Goal: Task Accomplishment & Management: Manage account settings

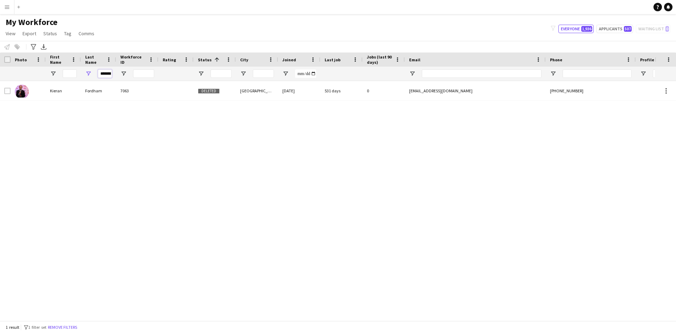
scroll to position [0, 5]
drag, startPoint x: 99, startPoint y: 73, endPoint x: 165, endPoint y: 79, distance: 65.8
click at [165, 79] on div "*******" at bounding box center [376, 74] width 753 height 14
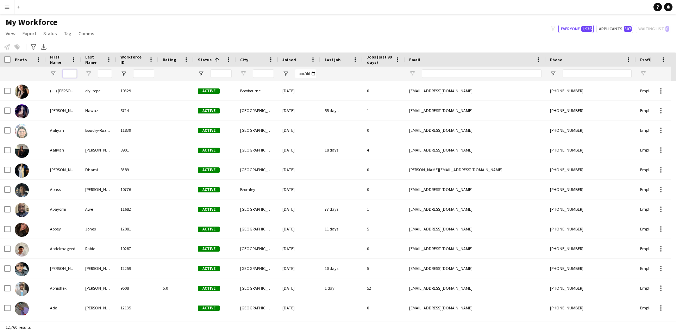
click at [67, 76] on input "First Name Filter Input" at bounding box center [70, 73] width 14 height 8
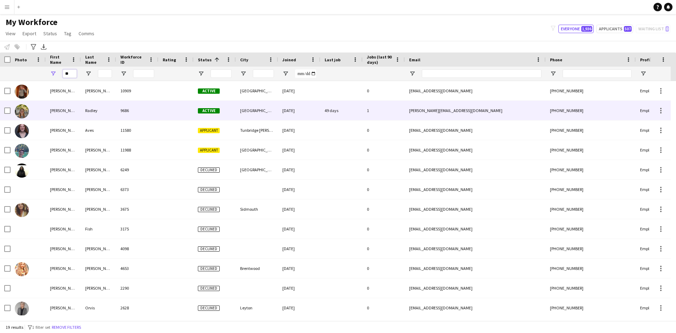
type input "*"
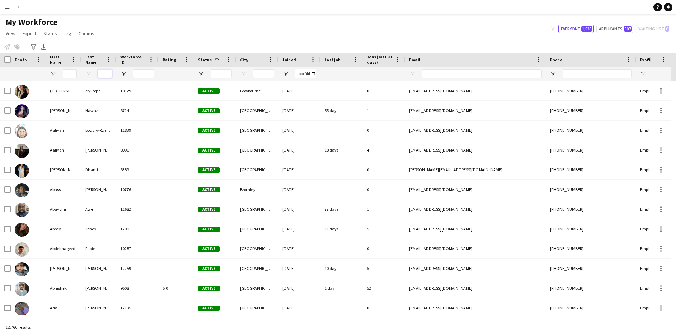
click at [104, 74] on input "Last Name Filter Input" at bounding box center [105, 73] width 14 height 8
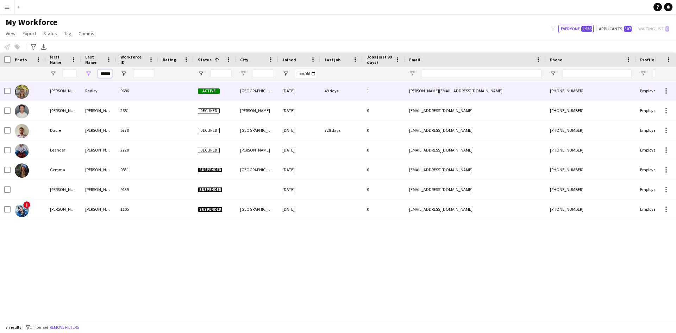
type input "******"
click at [94, 87] on div "Radley" at bounding box center [98, 90] width 35 height 19
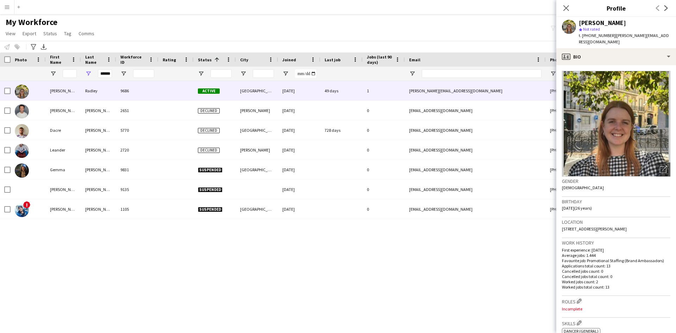
click at [410, 3] on app-navbar "Menu Boards Boards Boards All jobs Status Workforce Workforce My Workforce Recr…" at bounding box center [338, 7] width 676 height 14
click at [564, 6] on icon at bounding box center [566, 8] width 7 height 7
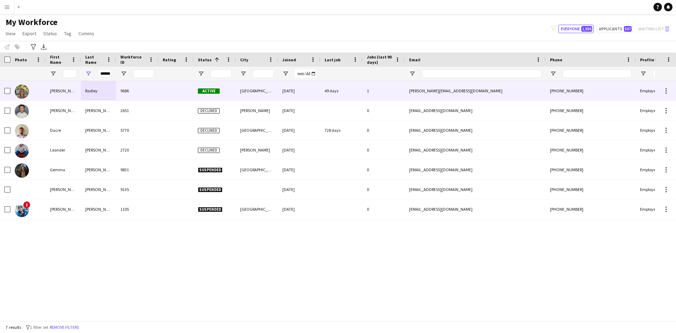
drag, startPoint x: 66, startPoint y: 90, endPoint x: 107, endPoint y: 97, distance: 42.5
click at [66, 90] on div "[PERSON_NAME]" at bounding box center [63, 90] width 35 height 19
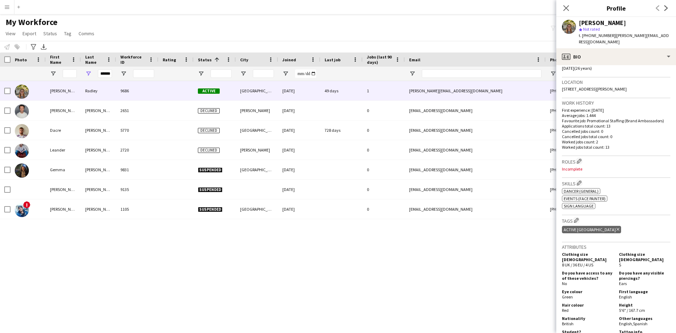
scroll to position [141, 0]
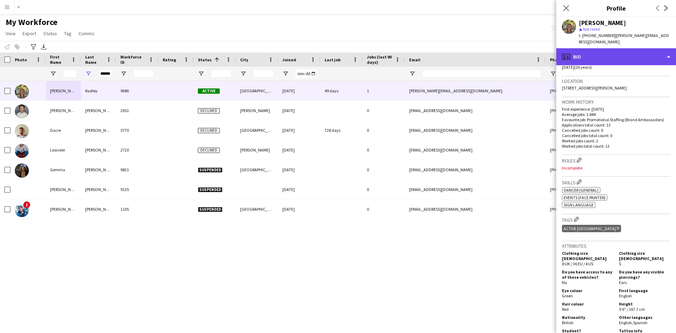
click at [667, 48] on div "profile Bio" at bounding box center [617, 56] width 120 height 17
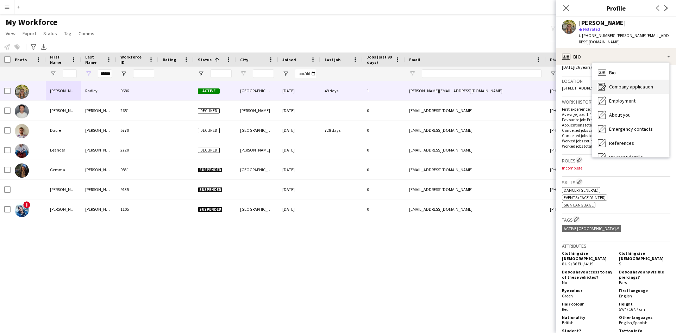
click at [652, 83] on span "Company application" at bounding box center [631, 86] width 44 height 6
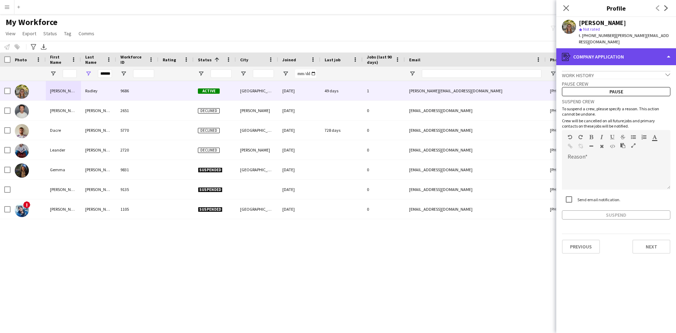
click at [669, 49] on div "register Company application" at bounding box center [617, 56] width 120 height 17
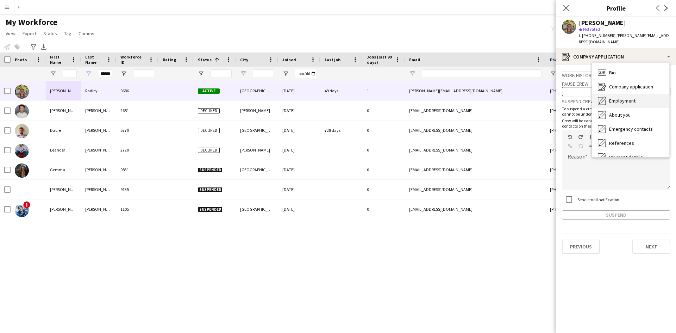
click at [645, 95] on div "Employment Employment" at bounding box center [630, 101] width 77 height 14
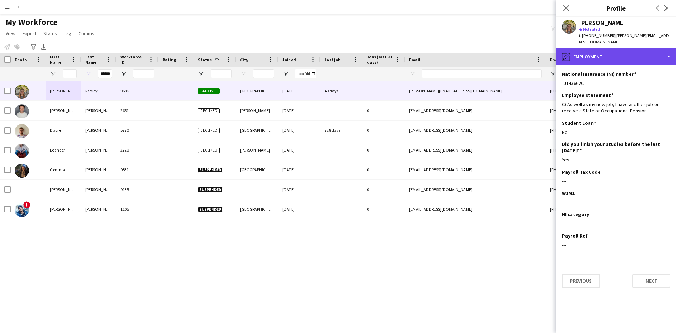
click at [668, 50] on div "pencil4 Employment" at bounding box center [617, 56] width 120 height 17
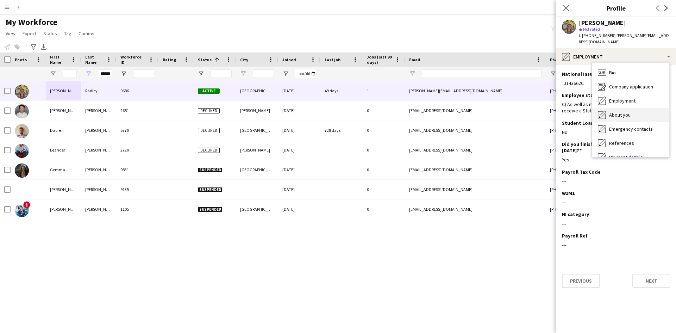
click at [639, 108] on div "About you About you" at bounding box center [630, 115] width 77 height 14
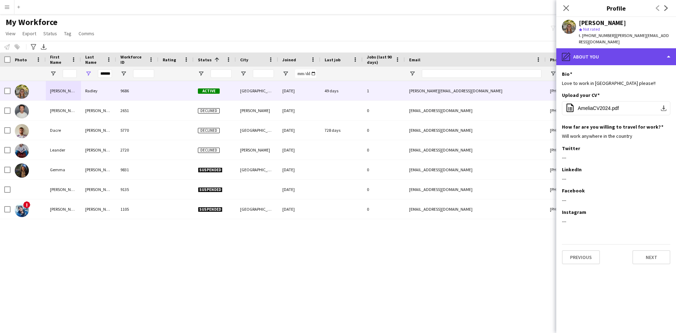
click at [670, 53] on div "pencil4 About you" at bounding box center [617, 56] width 120 height 17
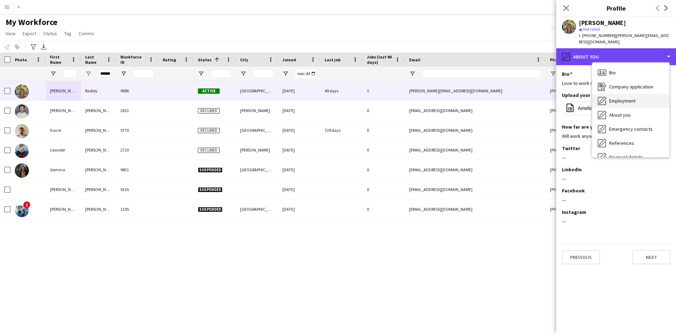
scroll to position [35, 0]
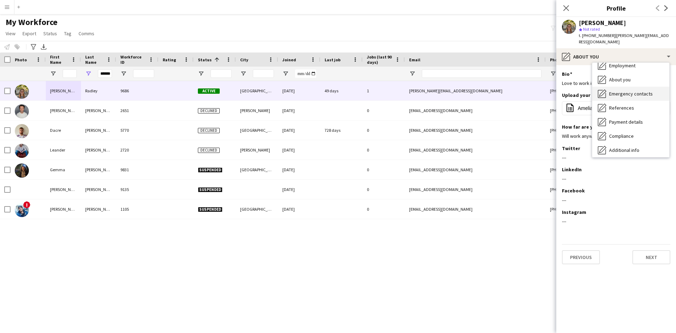
click at [644, 91] on span "Emergency contacts" at bounding box center [631, 94] width 44 height 6
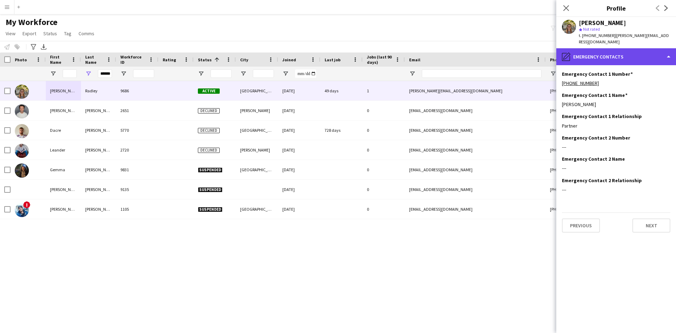
click at [667, 54] on div "pencil4 Emergency contacts" at bounding box center [617, 56] width 120 height 17
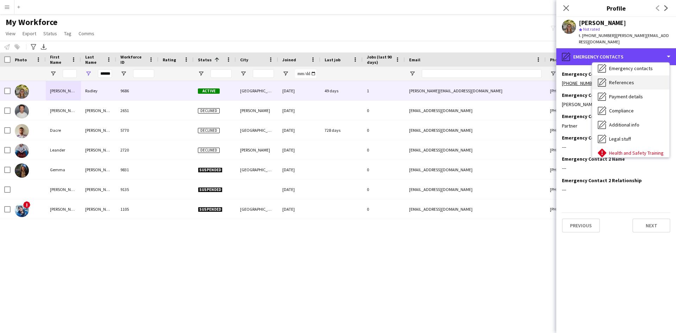
scroll to position [70, 0]
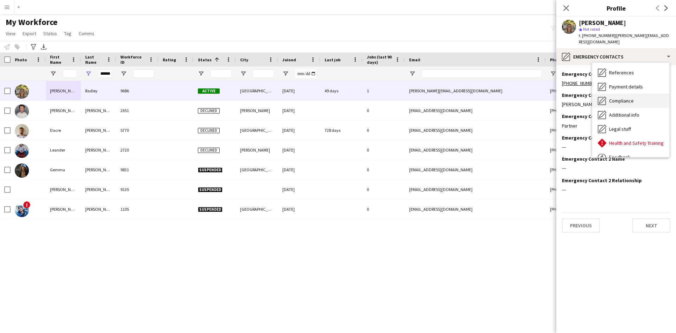
click at [664, 100] on div "Compliance Compliance" at bounding box center [630, 101] width 77 height 14
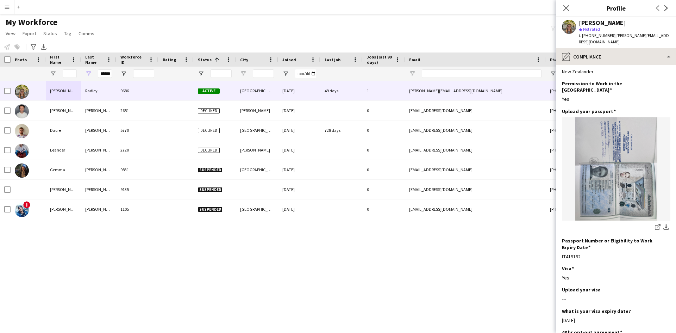
scroll to position [0, 0]
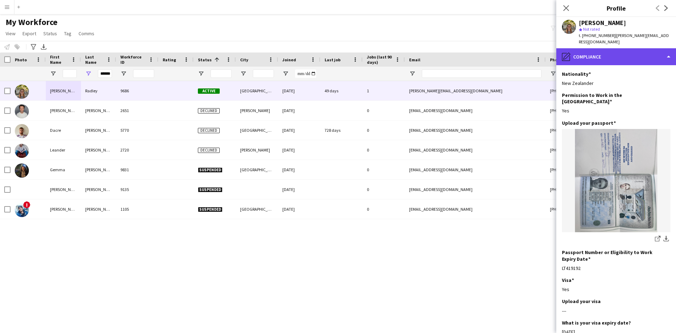
click at [664, 51] on div "pencil4 Compliance" at bounding box center [617, 56] width 120 height 17
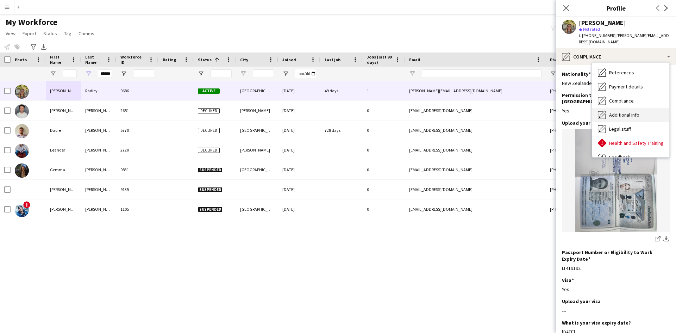
click at [638, 112] on span "Additional info" at bounding box center [624, 115] width 30 height 6
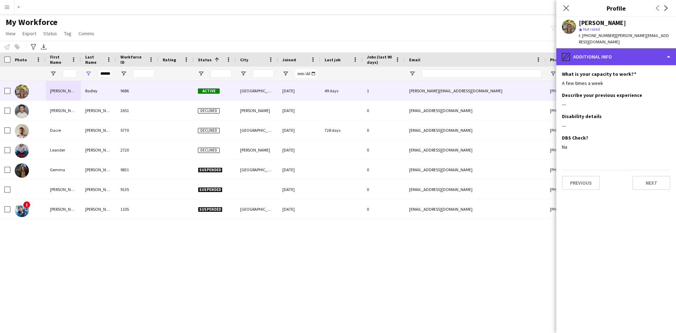
click at [664, 51] on div "pencil4 Additional info" at bounding box center [617, 56] width 120 height 17
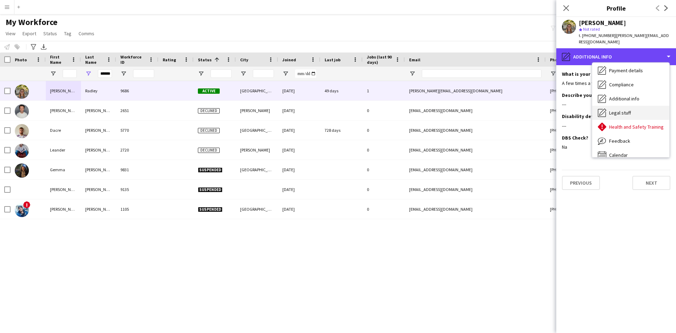
scroll to position [94, 0]
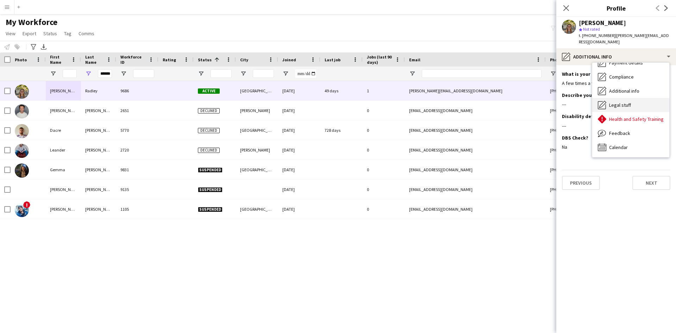
click at [626, 98] on div "Legal stuff Legal stuff" at bounding box center [630, 105] width 77 height 14
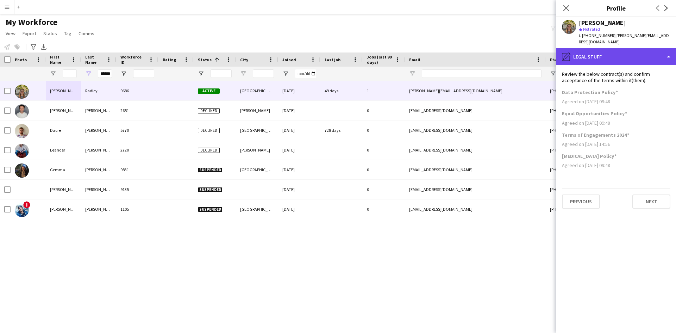
click at [673, 51] on div "pencil4 Legal stuff" at bounding box center [617, 56] width 120 height 17
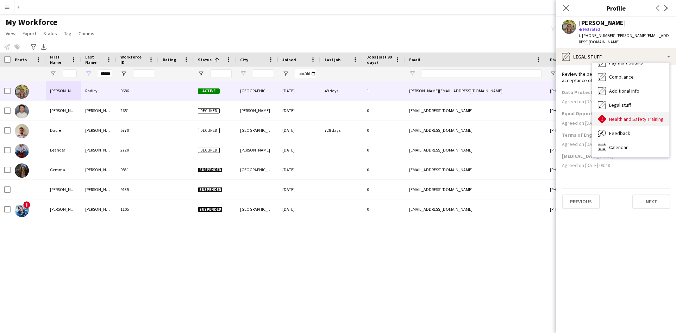
click at [641, 112] on div "Health and Safety Training Health and Safety Training" at bounding box center [630, 119] width 77 height 14
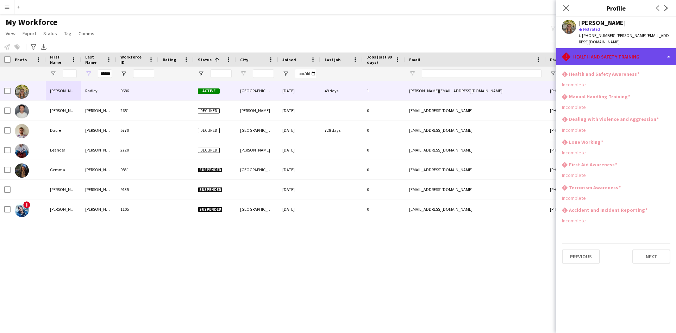
click at [667, 49] on div "rhombus-alert Health and Safety Training" at bounding box center [617, 56] width 120 height 17
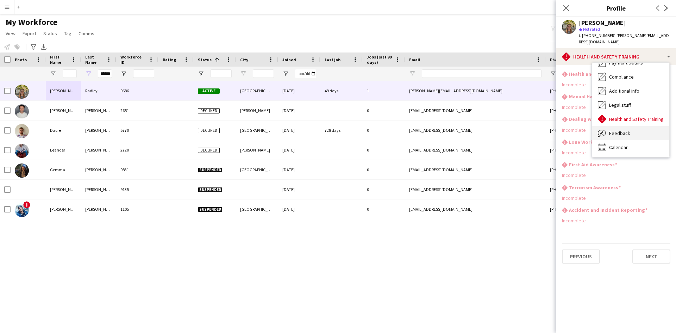
click at [618, 130] on span "Feedback" at bounding box center [619, 133] width 21 height 6
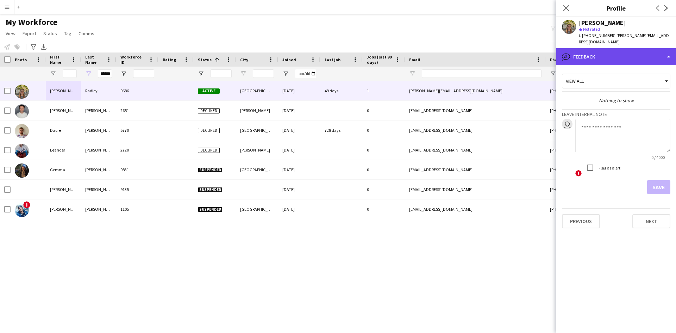
click at [669, 52] on div "bubble-pencil Feedback" at bounding box center [617, 56] width 120 height 17
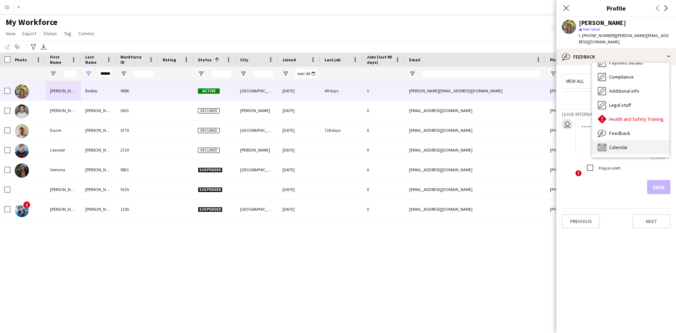
click at [622, 144] on span "Calendar" at bounding box center [618, 147] width 19 height 6
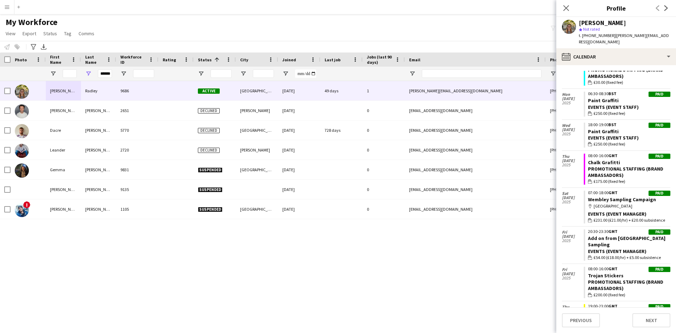
scroll to position [361, 0]
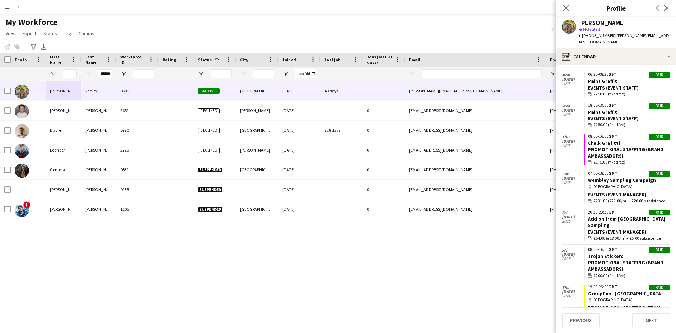
click at [501, 255] on div "[PERSON_NAME] 9686 Active [GEOGRAPHIC_DATA] [DATE] 49 days 1 [PERSON_NAME][EMAI…" at bounding box center [327, 198] width 655 height 234
click at [568, 6] on icon at bounding box center [566, 8] width 7 height 7
